Goal: Check status: Check status

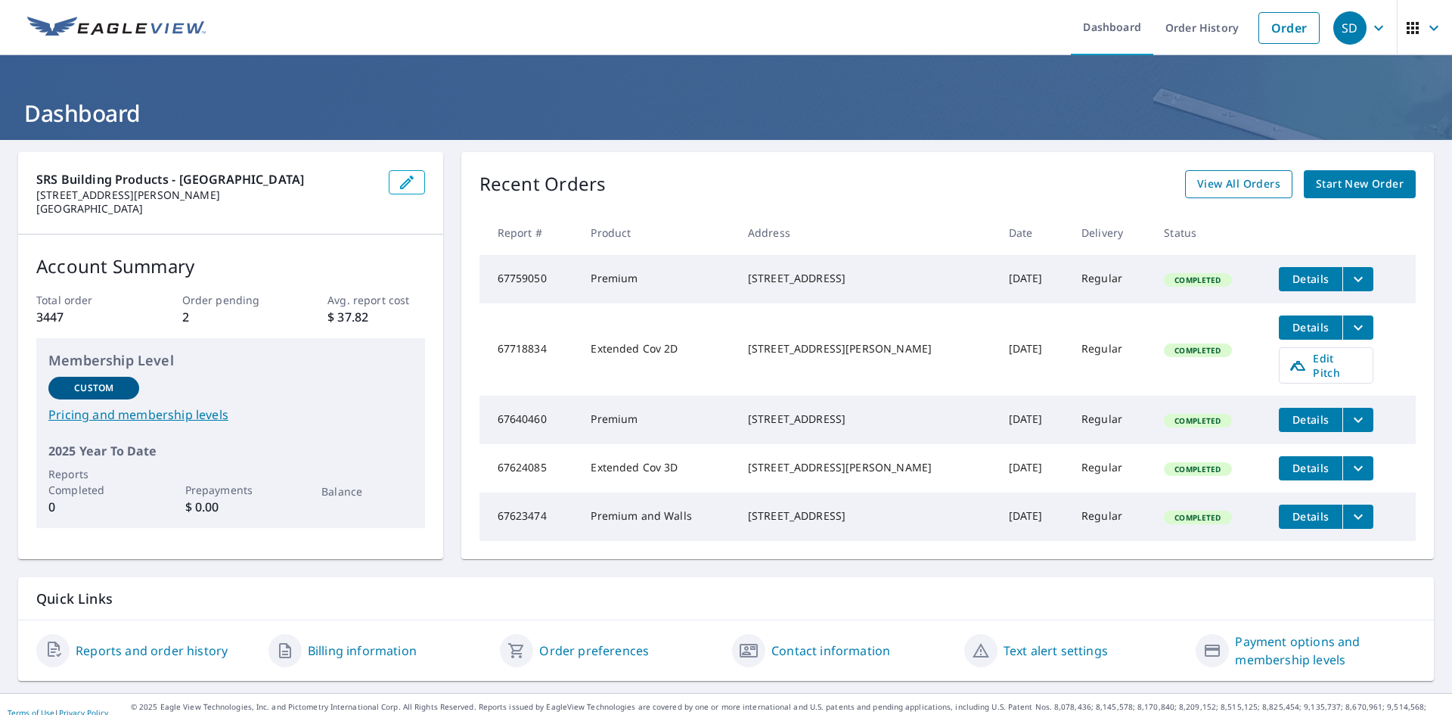
click at [1219, 176] on span "View All Orders" at bounding box center [1238, 184] width 83 height 19
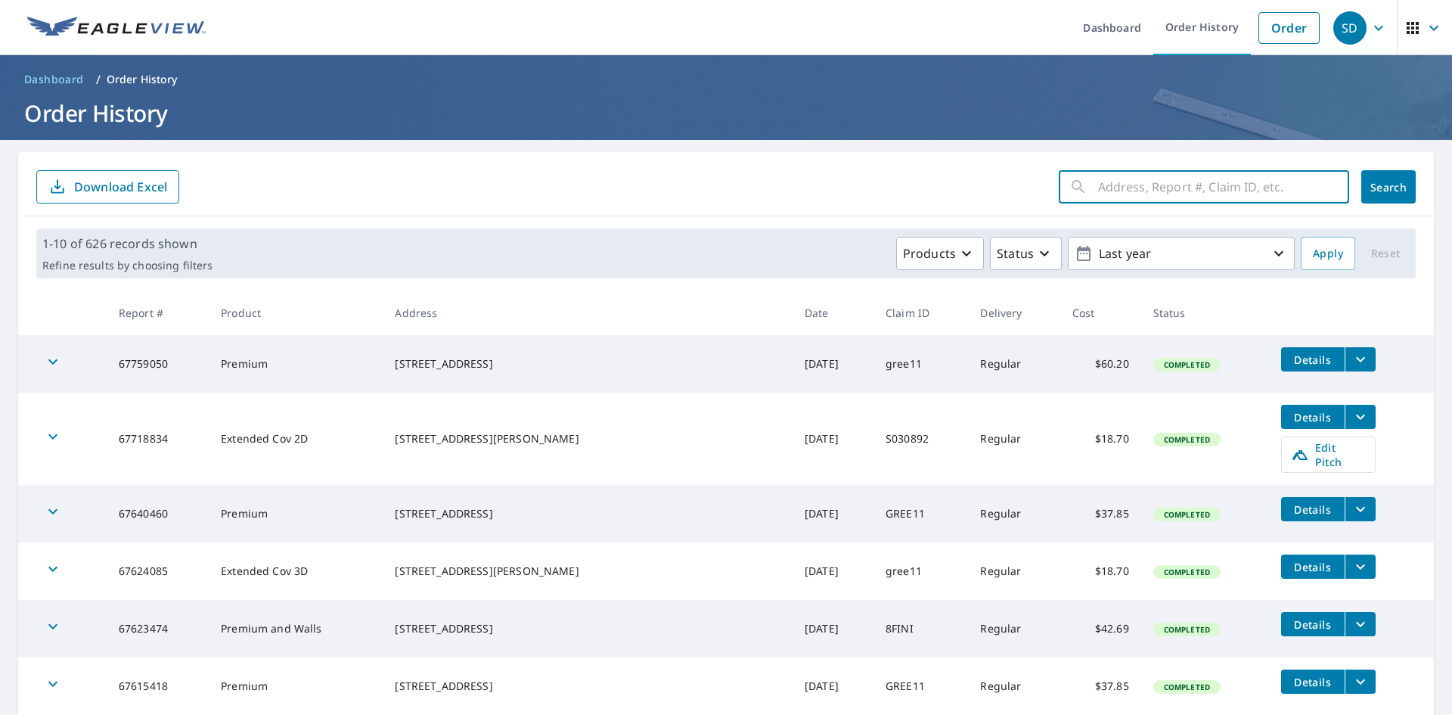
click at [1160, 187] on input "text" at bounding box center [1223, 187] width 251 height 42
type input "2 FOX"
click button "Search" at bounding box center [1389, 186] width 54 height 33
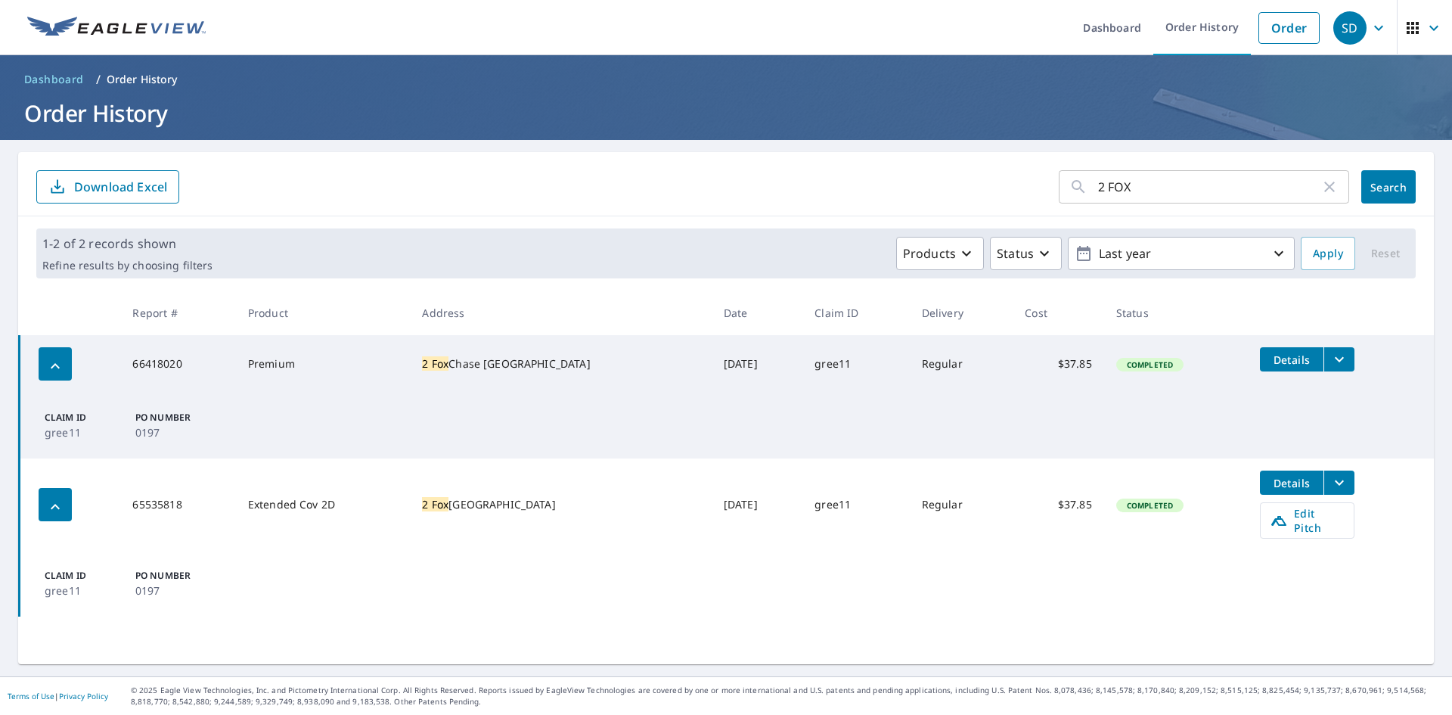
click at [463, 356] on div "[STREET_ADDRESS]" at bounding box center [560, 363] width 277 height 15
click at [164, 365] on td "66418020" at bounding box center [177, 363] width 115 height 57
click at [56, 369] on icon "button" at bounding box center [55, 366] width 18 height 18
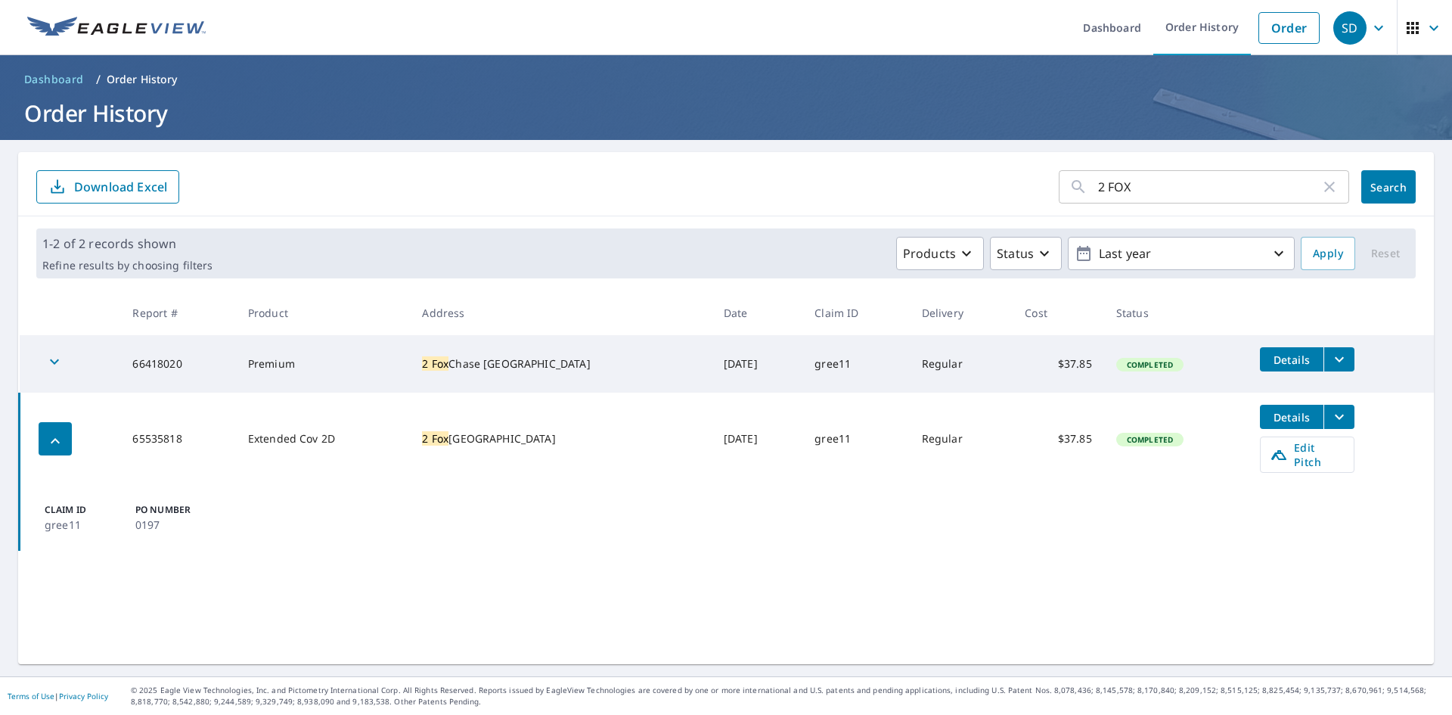
click at [56, 369] on icon "button" at bounding box center [54, 362] width 18 height 18
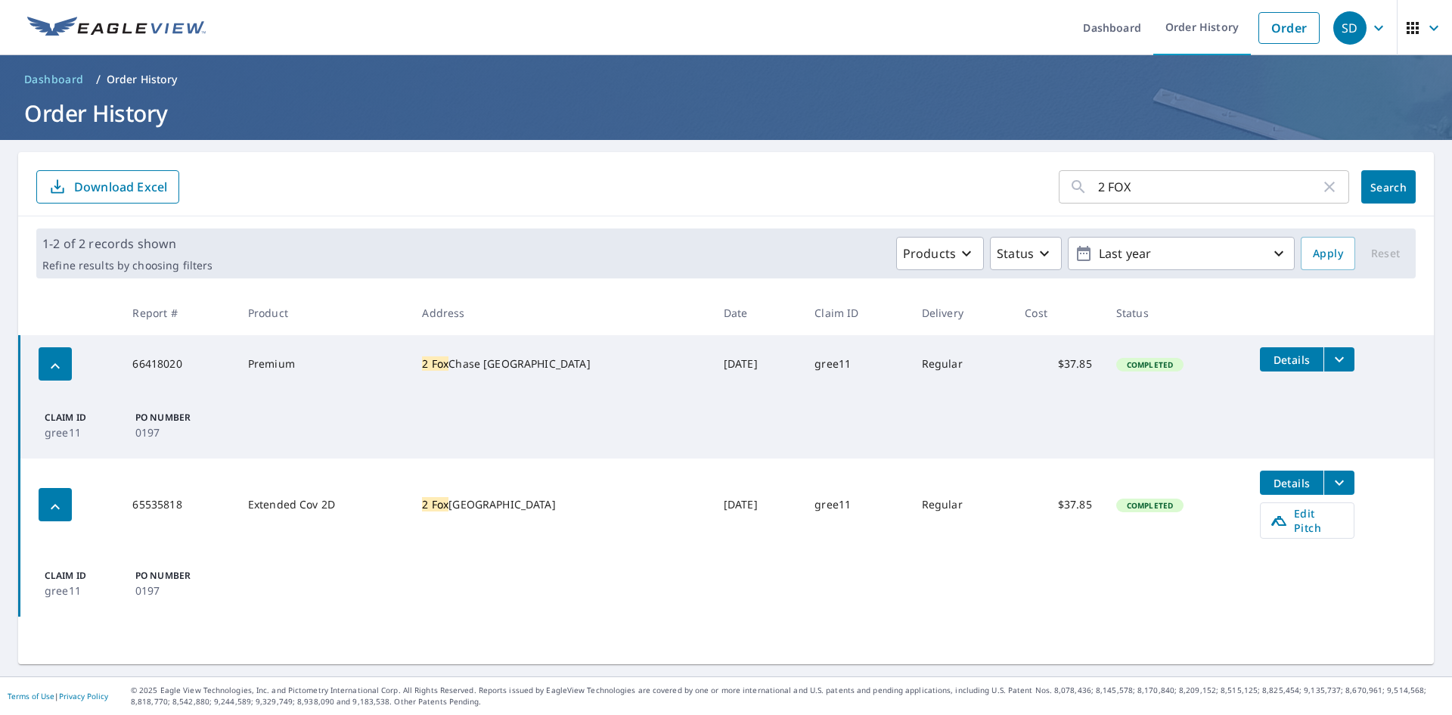
click at [1331, 362] on icon "filesDropdownBtn-66418020" at bounding box center [1340, 359] width 18 height 18
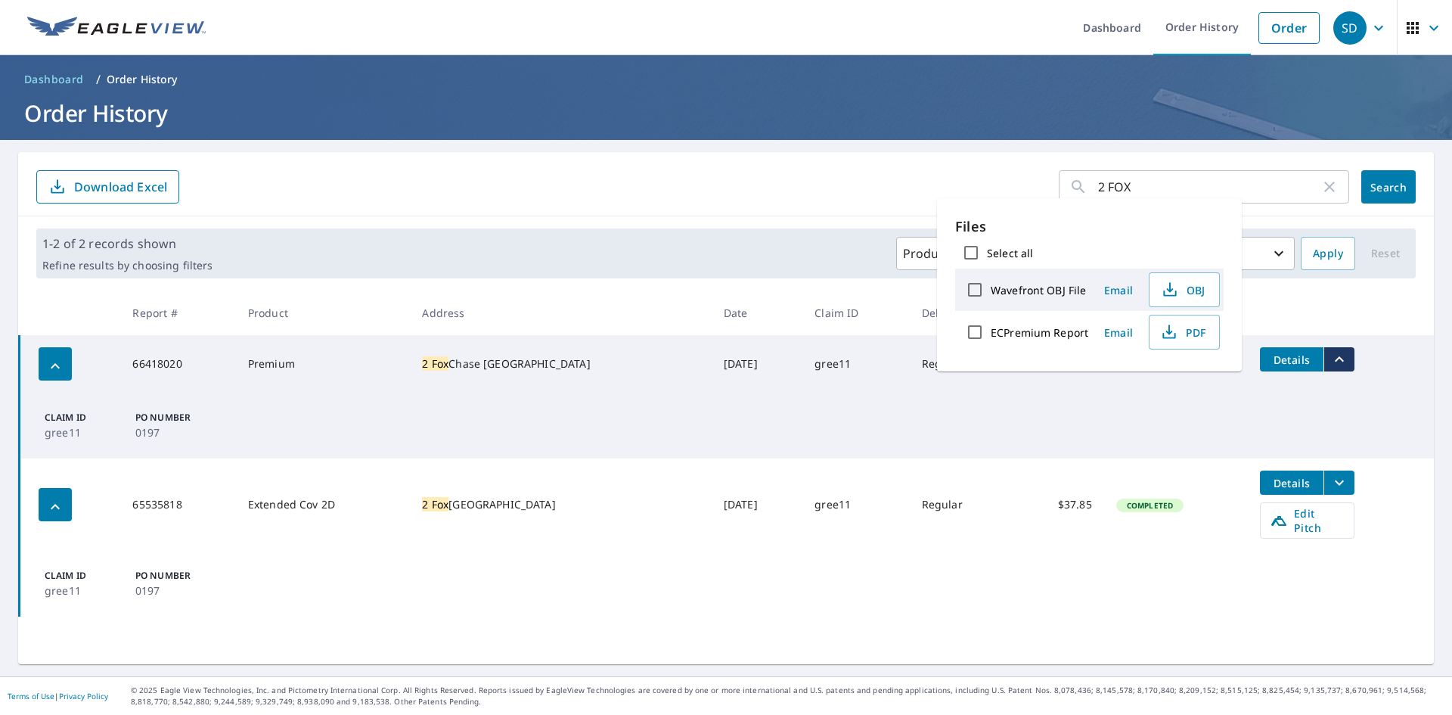
click at [1105, 412] on td "Claim ID gree11 PO Number 0197" at bounding box center [727, 426] width 1415 height 66
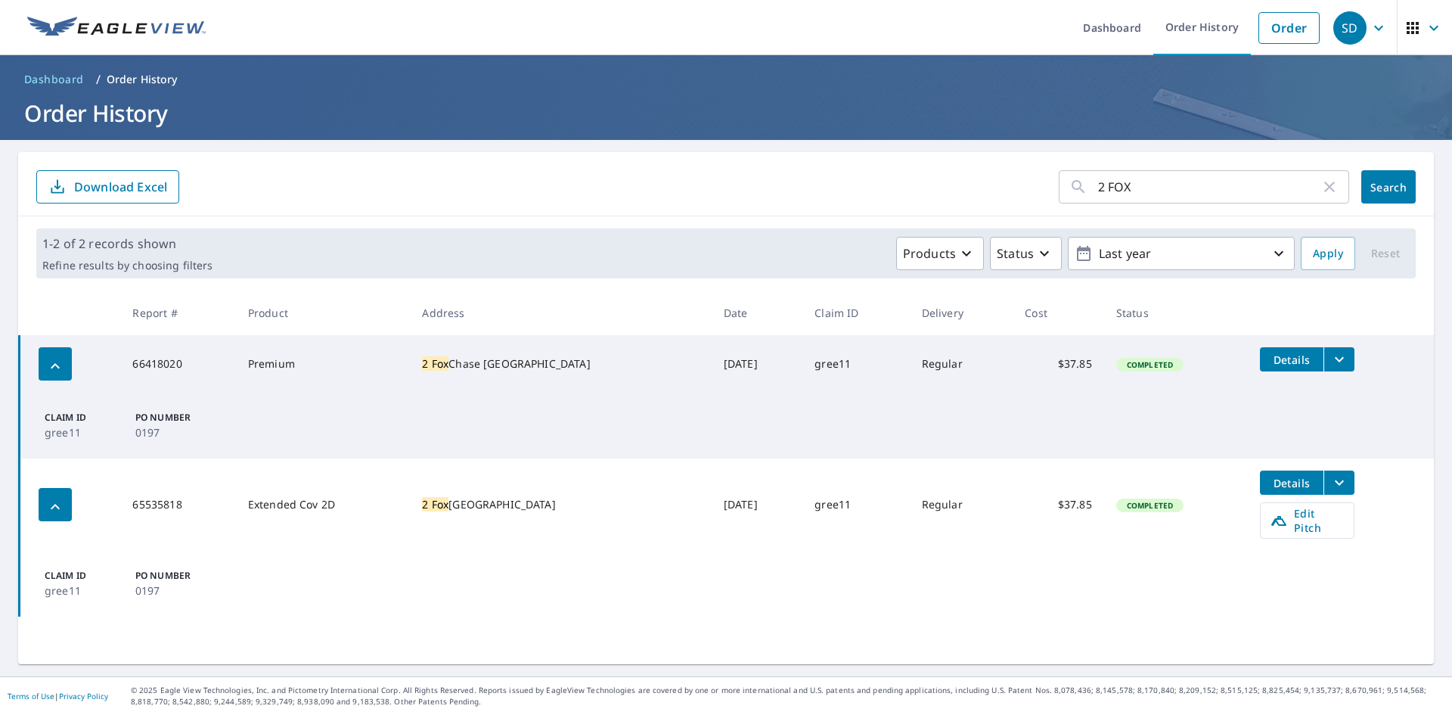
click at [1331, 359] on icon "filesDropdownBtn-66418020" at bounding box center [1340, 359] width 18 height 18
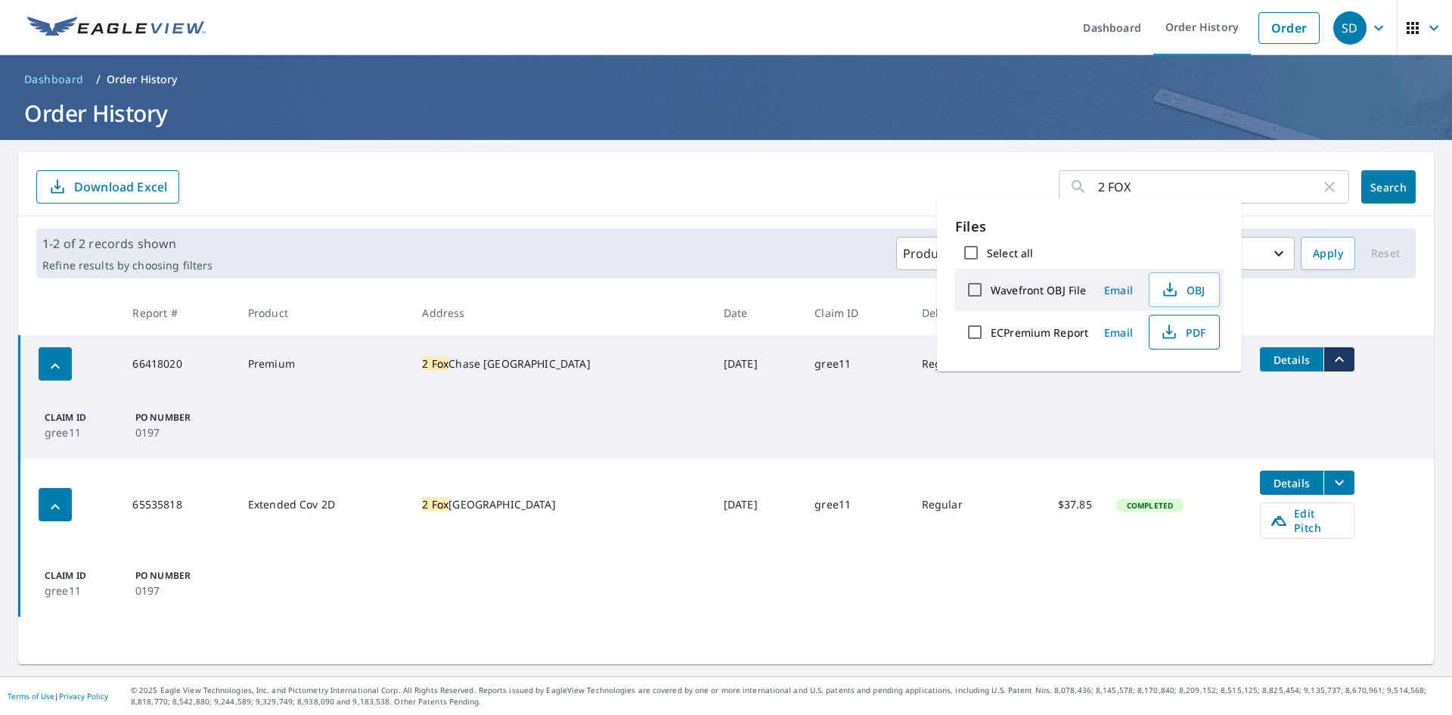
click at [1173, 336] on icon "button" at bounding box center [1169, 336] width 13 height 6
